Goal: Task Accomplishment & Management: Manage account settings

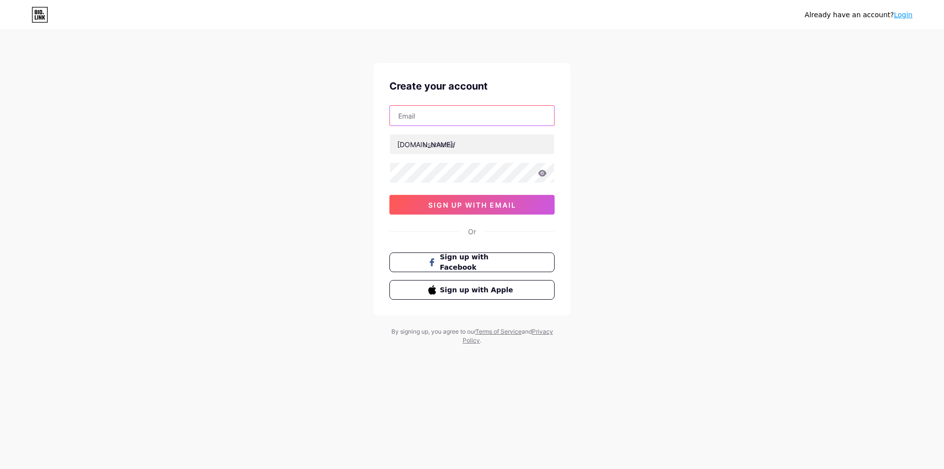
click at [453, 116] on input "text" at bounding box center [472, 116] width 164 height 20
type input "[EMAIL_ADDRESS][DOMAIN_NAME]"
click at [448, 182] on div at bounding box center [471, 172] width 165 height 21
click at [455, 212] on button "sign up with email" at bounding box center [471, 205] width 165 height 20
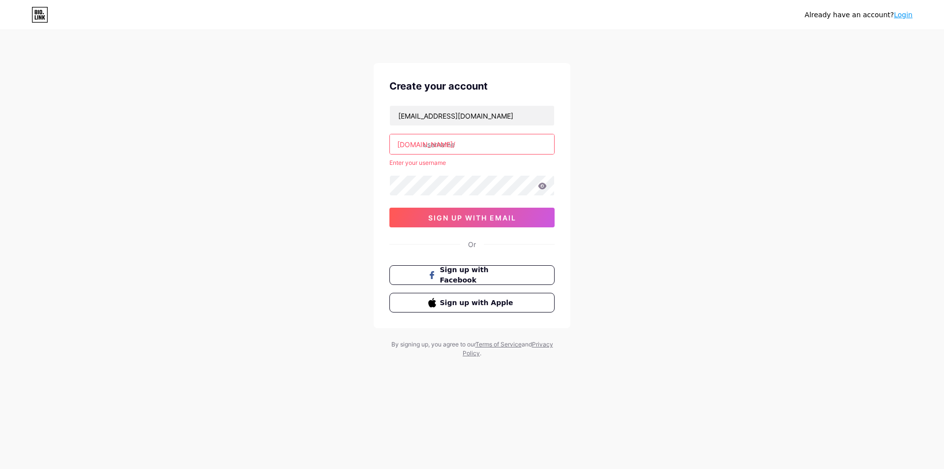
click at [463, 137] on input "text" at bounding box center [472, 144] width 164 height 20
paste input "surajjadhavs2025"
type input "surajjadhavs2025"
click at [465, 217] on span "sign up with email" at bounding box center [472, 217] width 88 height 8
click at [464, 214] on span "sign up with email" at bounding box center [472, 217] width 88 height 8
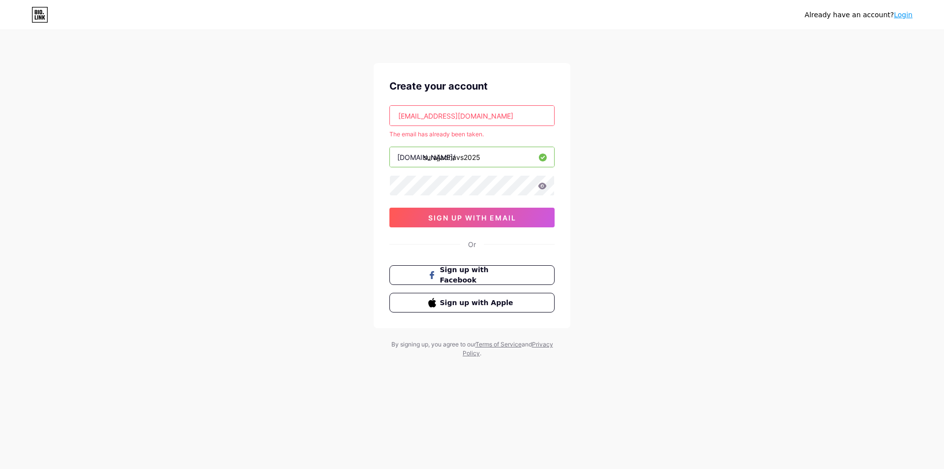
click at [903, 12] on link "Login" at bounding box center [903, 15] width 19 height 8
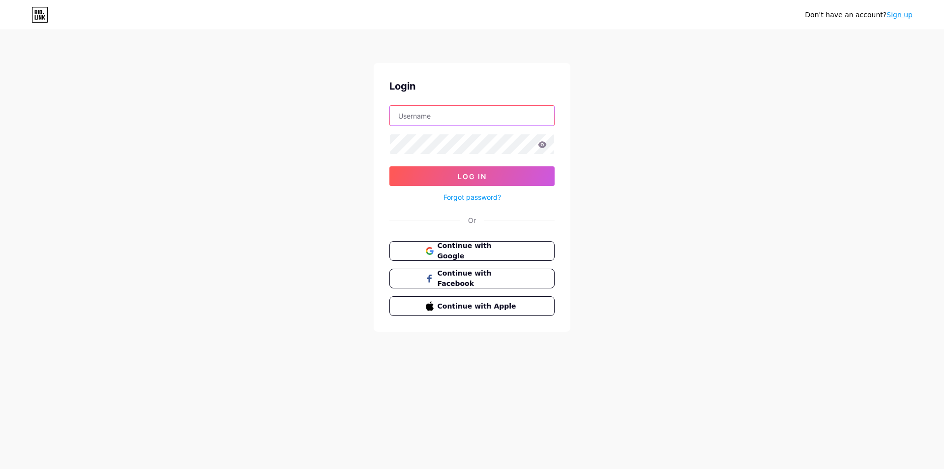
type input "[EMAIL_ADDRESS][DOMAIN_NAME]"
click at [501, 175] on button "Log In" at bounding box center [471, 176] width 165 height 20
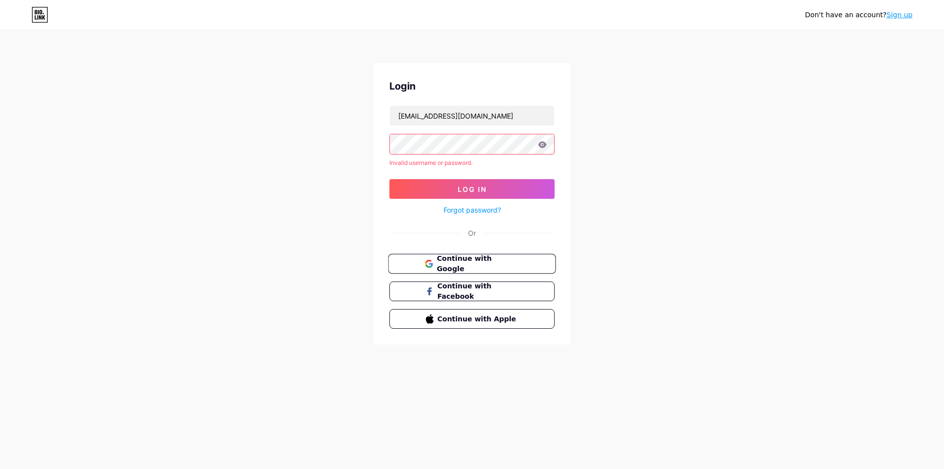
click at [480, 261] on span "Continue with Google" at bounding box center [478, 263] width 82 height 21
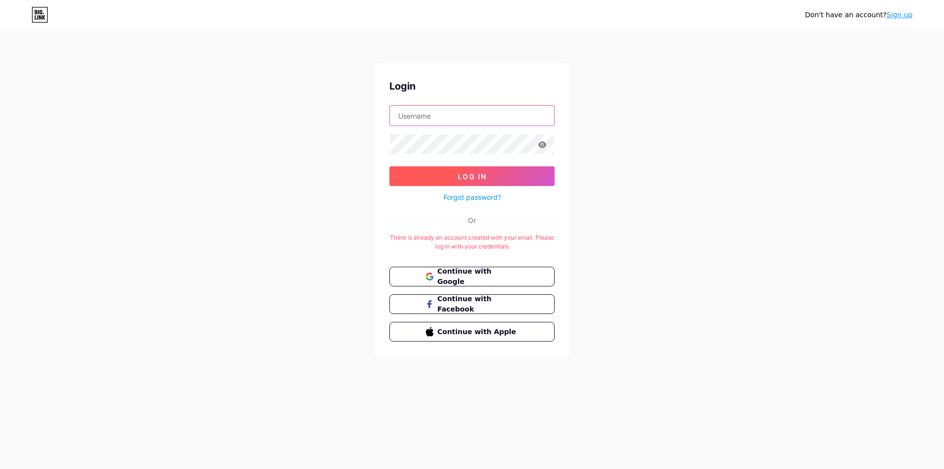
type input "[EMAIL_ADDRESS][DOMAIN_NAME]"
click at [467, 182] on button "Log In" at bounding box center [471, 176] width 165 height 20
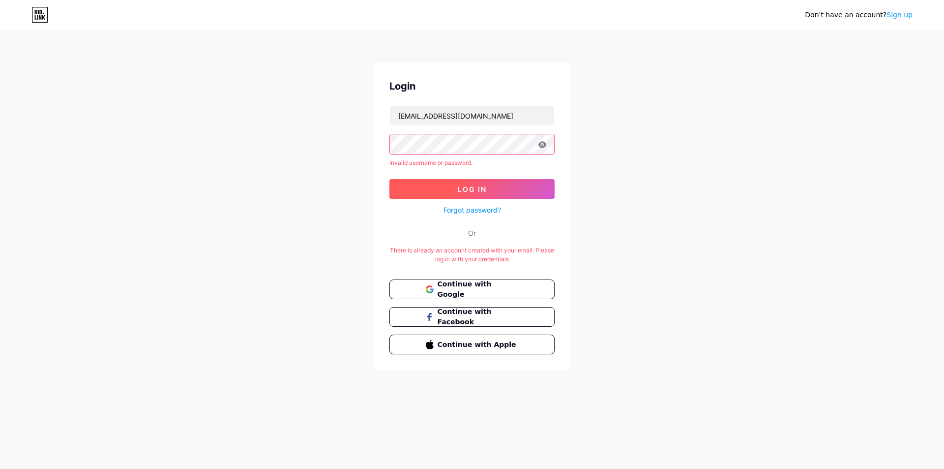
click at [429, 186] on button "Log In" at bounding box center [471, 189] width 165 height 20
click at [456, 281] on button "Continue with Google" at bounding box center [472, 289] width 168 height 20
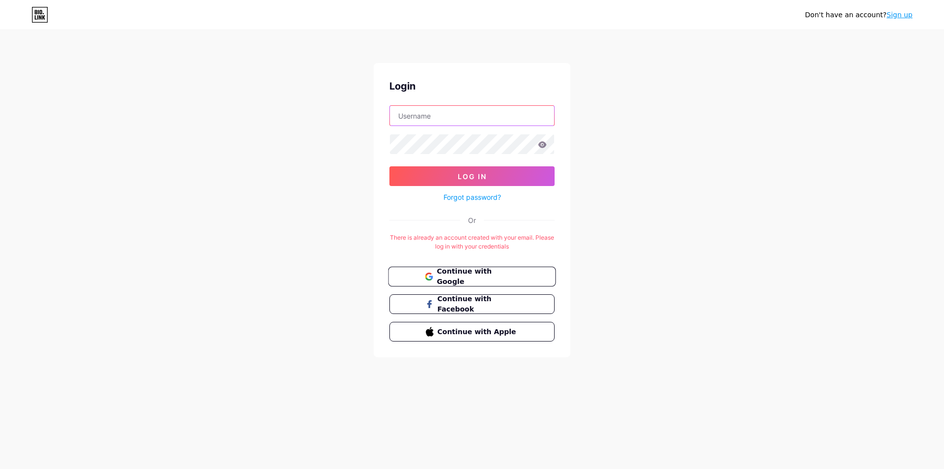
type input "[EMAIL_ADDRESS][DOMAIN_NAME]"
click at [449, 280] on span "Continue with Google" at bounding box center [478, 276] width 82 height 21
type input "[EMAIL_ADDRESS][DOMAIN_NAME]"
click at [457, 202] on link "Forgot password?" at bounding box center [473, 197] width 58 height 10
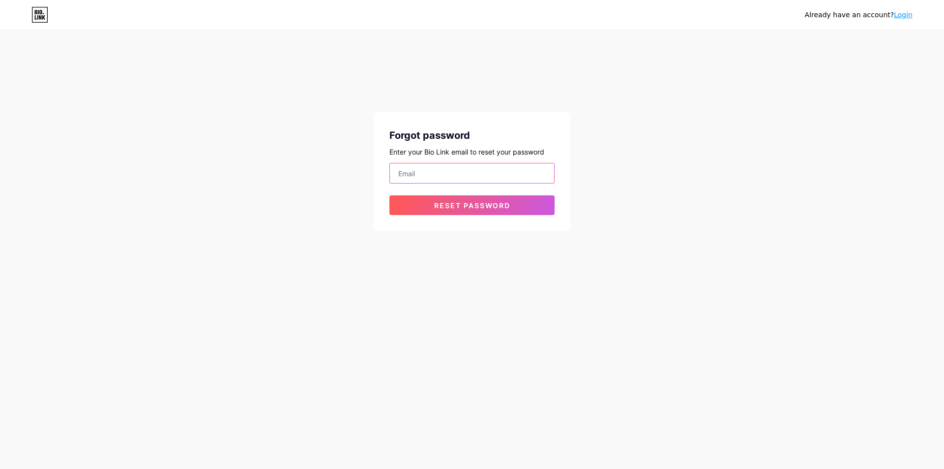
click at [426, 169] on input "email" at bounding box center [472, 173] width 164 height 20
type input "[EMAIL_ADDRESS][DOMAIN_NAME]"
click at [441, 208] on span "Reset password" at bounding box center [472, 205] width 76 height 8
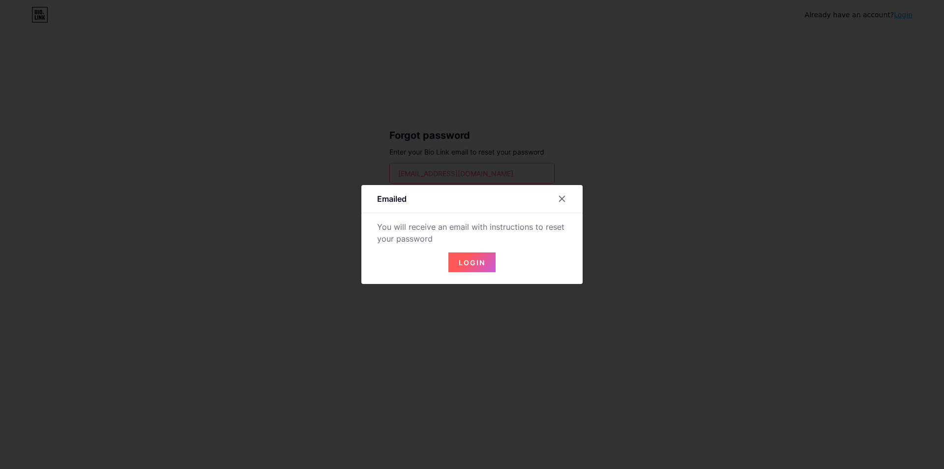
click at [474, 269] on button "Login" at bounding box center [471, 262] width 47 height 20
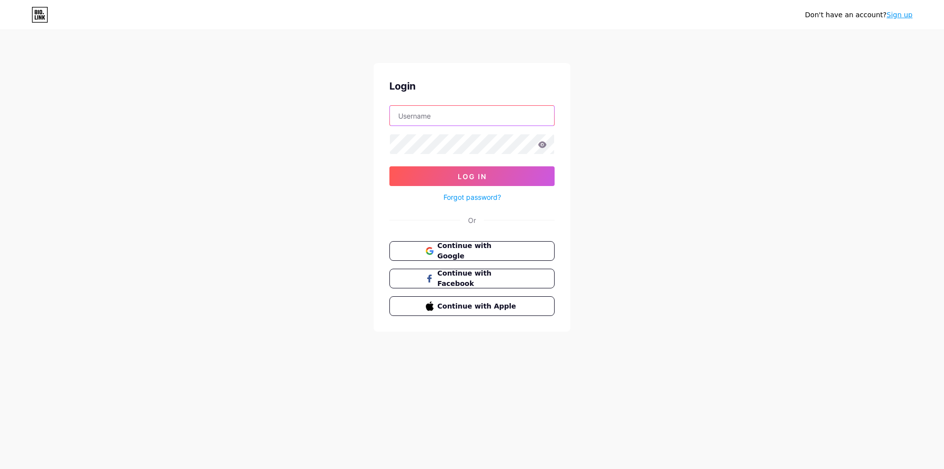
type input "[EMAIL_ADDRESS][DOMAIN_NAME]"
click at [473, 169] on form "surajjadhavs2025@gmail.com Log In Forgot password?" at bounding box center [471, 154] width 165 height 98
click at [467, 187] on div "Forgot password?" at bounding box center [471, 194] width 165 height 17
click at [466, 180] on span "Log In" at bounding box center [472, 176] width 29 height 8
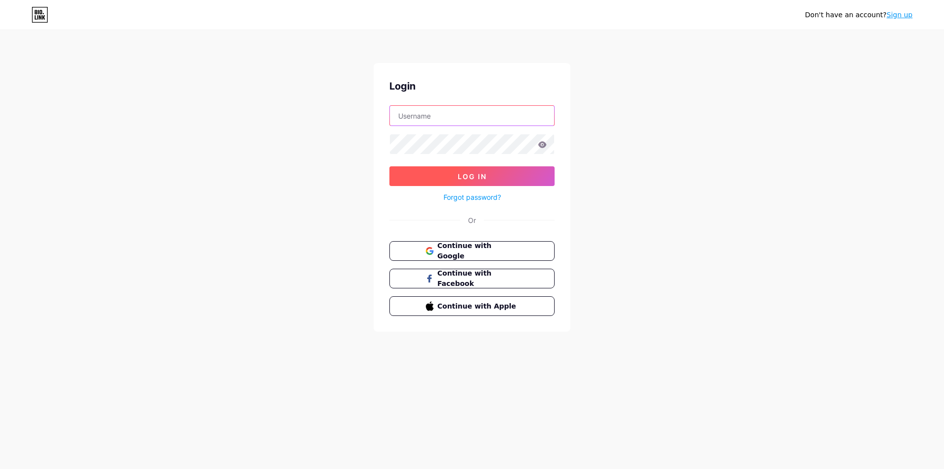
type input "[EMAIL_ADDRESS][DOMAIN_NAME]"
click at [462, 174] on span "Log In" at bounding box center [472, 176] width 29 height 8
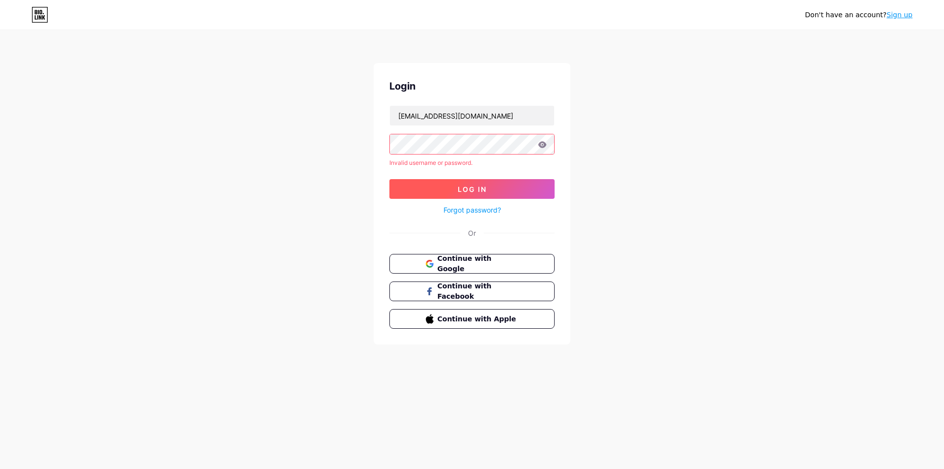
click at [459, 181] on button "Log In" at bounding box center [471, 189] width 165 height 20
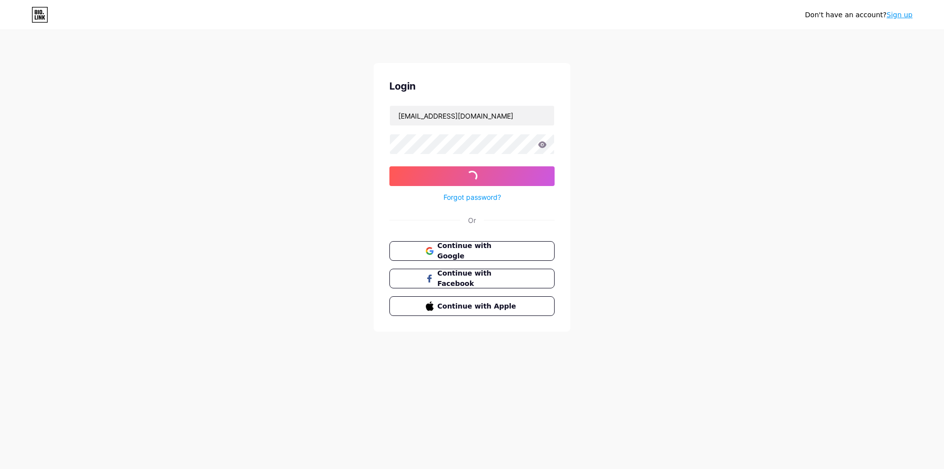
click at [538, 148] on icon at bounding box center [542, 144] width 9 height 7
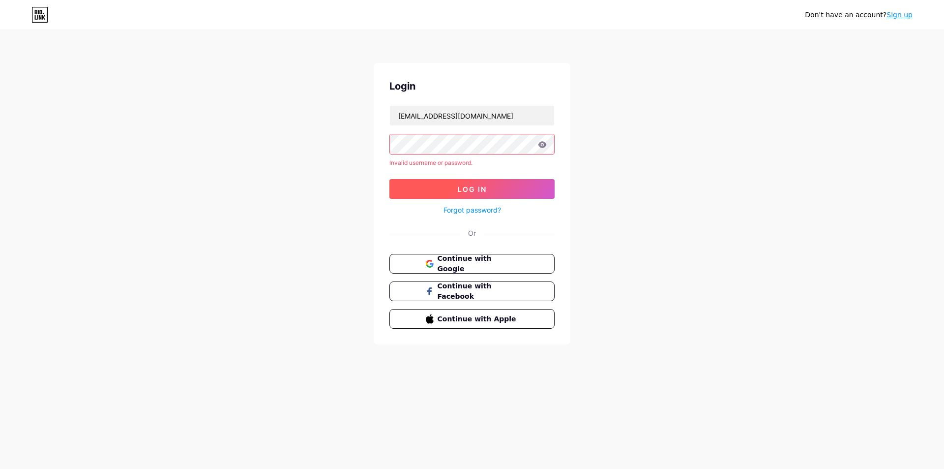
drag, startPoint x: 545, startPoint y: 146, endPoint x: 509, endPoint y: 179, distance: 49.4
click at [546, 146] on icon at bounding box center [542, 144] width 9 height 7
drag, startPoint x: 482, startPoint y: 201, endPoint x: 476, endPoint y: 208, distance: 9.4
click at [481, 201] on div "Forgot password?" at bounding box center [471, 207] width 165 height 17
click at [475, 210] on link "Forgot password?" at bounding box center [473, 210] width 58 height 10
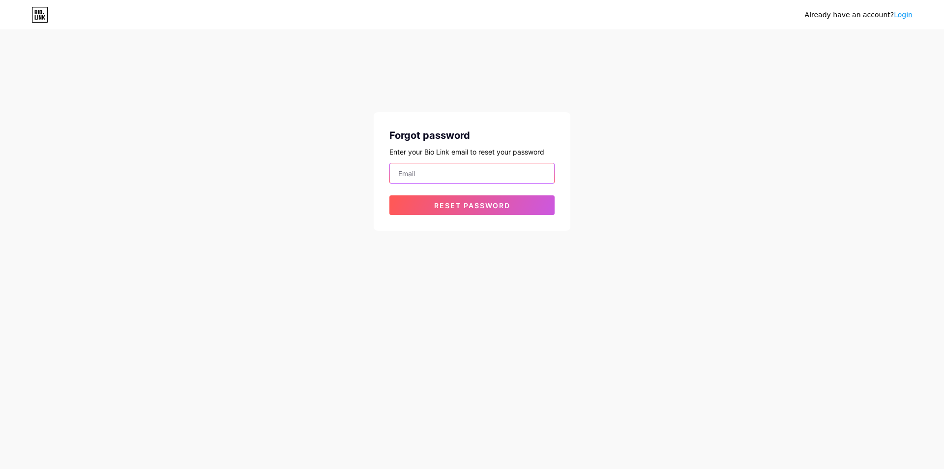
click at [452, 180] on input "email" at bounding box center [472, 173] width 164 height 20
type input "[EMAIL_ADDRESS][DOMAIN_NAME]"
click at [444, 205] on span "Reset password" at bounding box center [472, 205] width 76 height 8
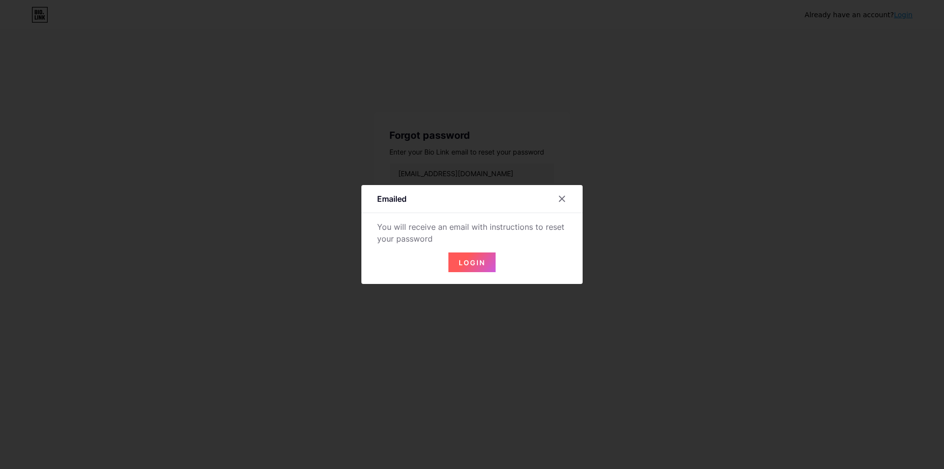
click at [462, 261] on span "Login" at bounding box center [472, 262] width 27 height 8
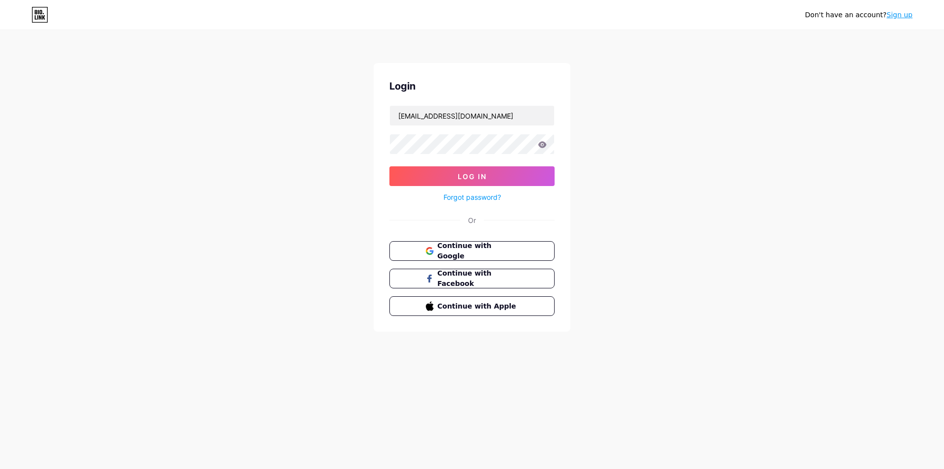
click at [480, 198] on link "Forgot password?" at bounding box center [473, 197] width 58 height 10
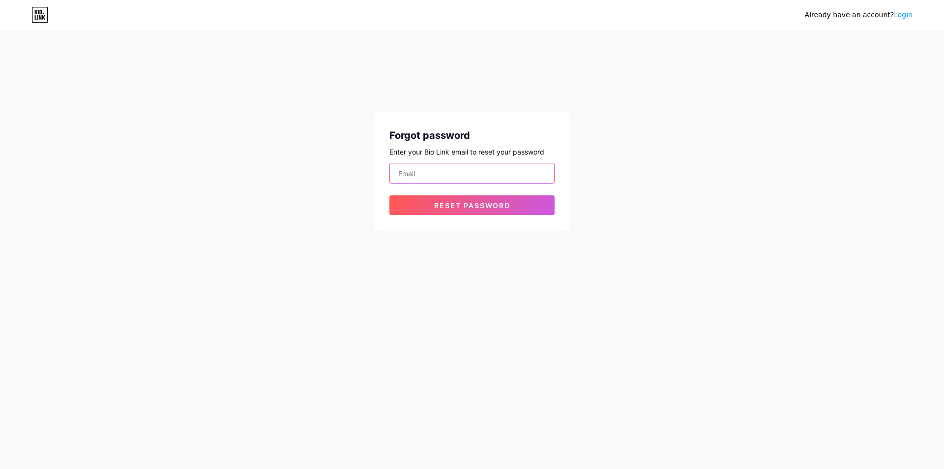
click at [475, 180] on input "email" at bounding box center [472, 173] width 164 height 20
type input "[EMAIL_ADDRESS][DOMAIN_NAME]"
click at [468, 207] on span "Reset password" at bounding box center [472, 205] width 76 height 8
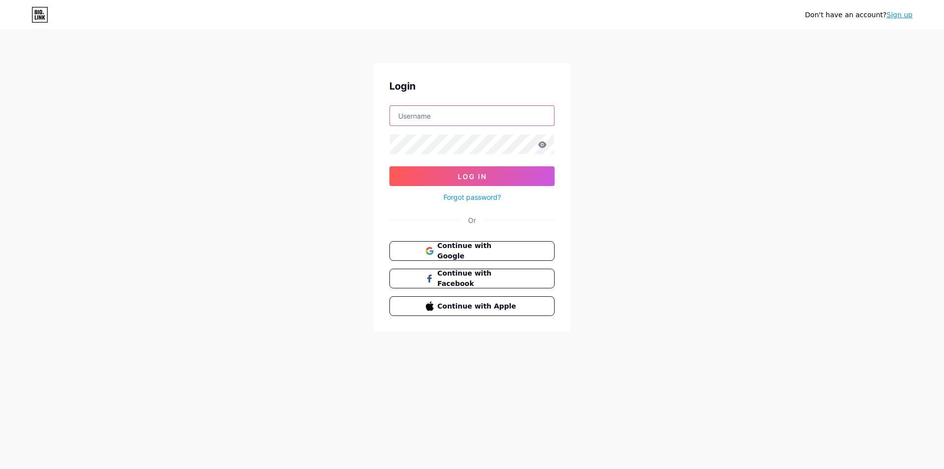
type input "[EMAIL_ADDRESS][DOMAIN_NAME]"
click at [540, 146] on icon at bounding box center [542, 144] width 8 height 6
click at [413, 169] on button "Log In" at bounding box center [471, 176] width 165 height 20
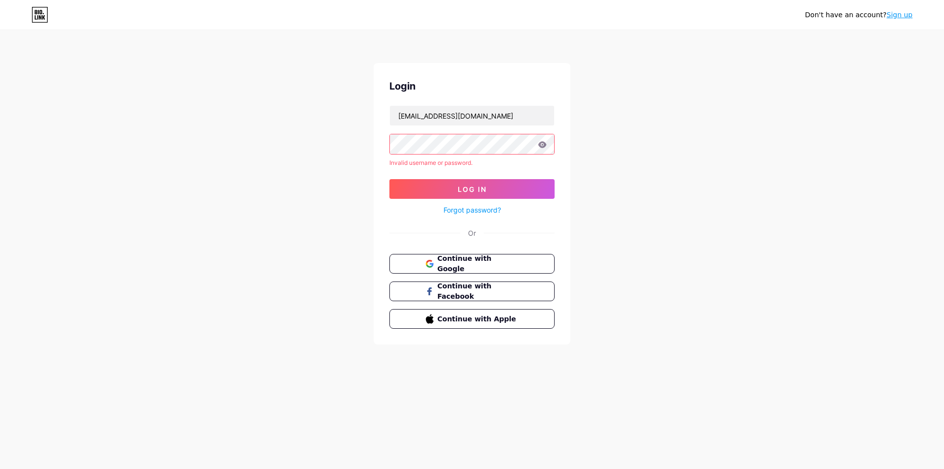
click at [543, 145] on icon at bounding box center [542, 144] width 8 height 6
click at [389, 179] on button "Log In" at bounding box center [471, 189] width 165 height 20
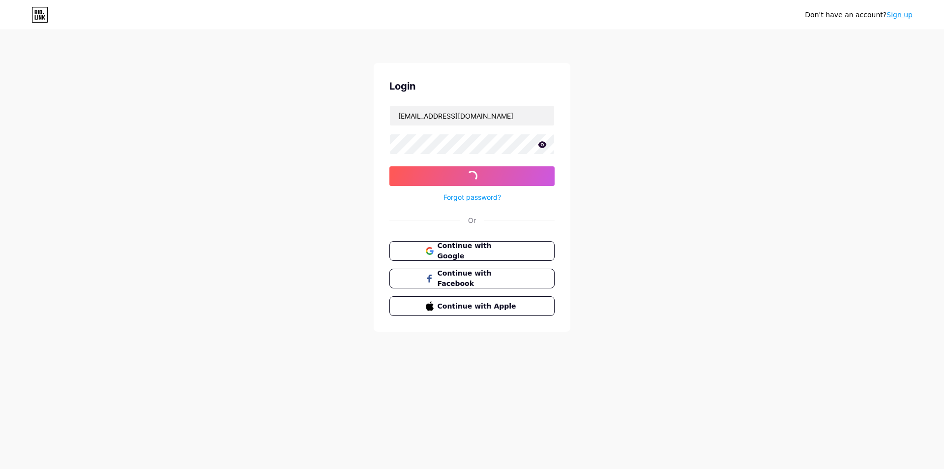
click at [385, 174] on div "Login [EMAIL_ADDRESS][DOMAIN_NAME] Log In Forgot password? Or Continue with Goo…" at bounding box center [472, 197] width 197 height 268
click at [416, 176] on button "Log In" at bounding box center [471, 176] width 165 height 20
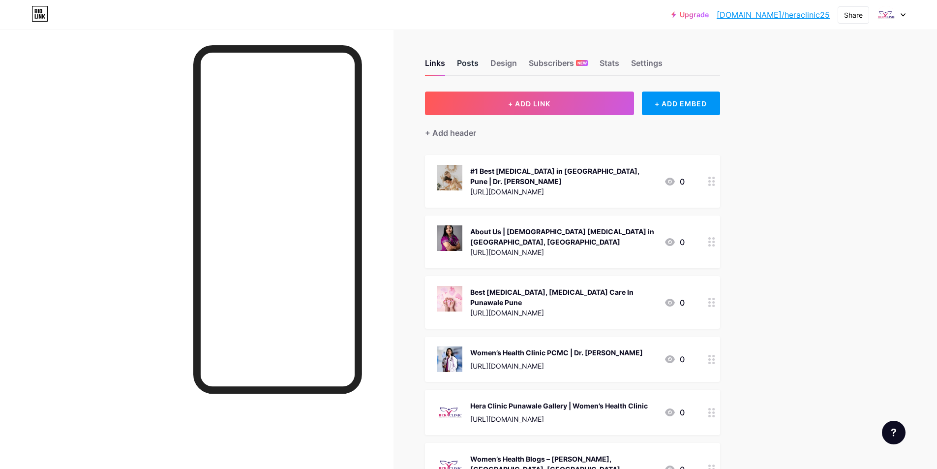
click at [474, 62] on div "Posts" at bounding box center [468, 66] width 22 height 18
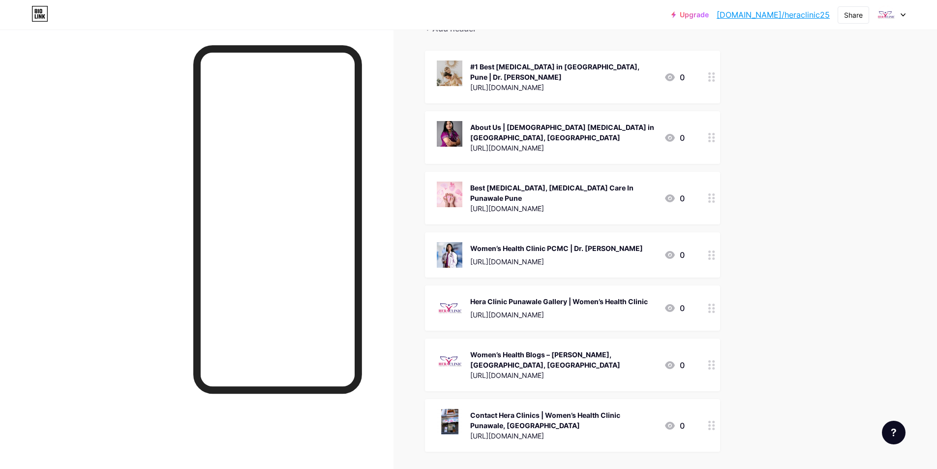
scroll to position [148, 0]
